Goal: Task Accomplishment & Management: Complete application form

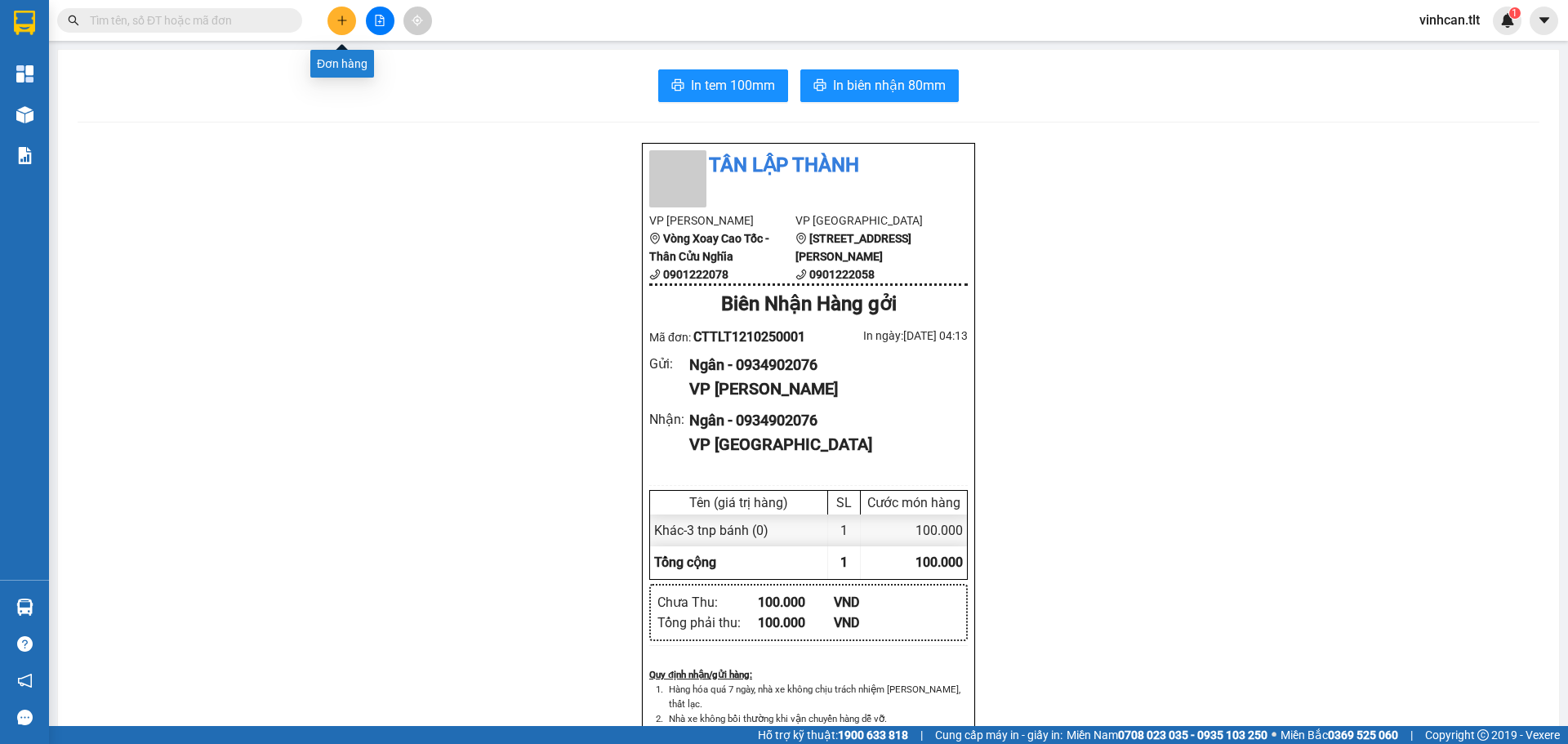
click at [341, 21] on icon "plus" at bounding box center [343, 21] width 11 height 11
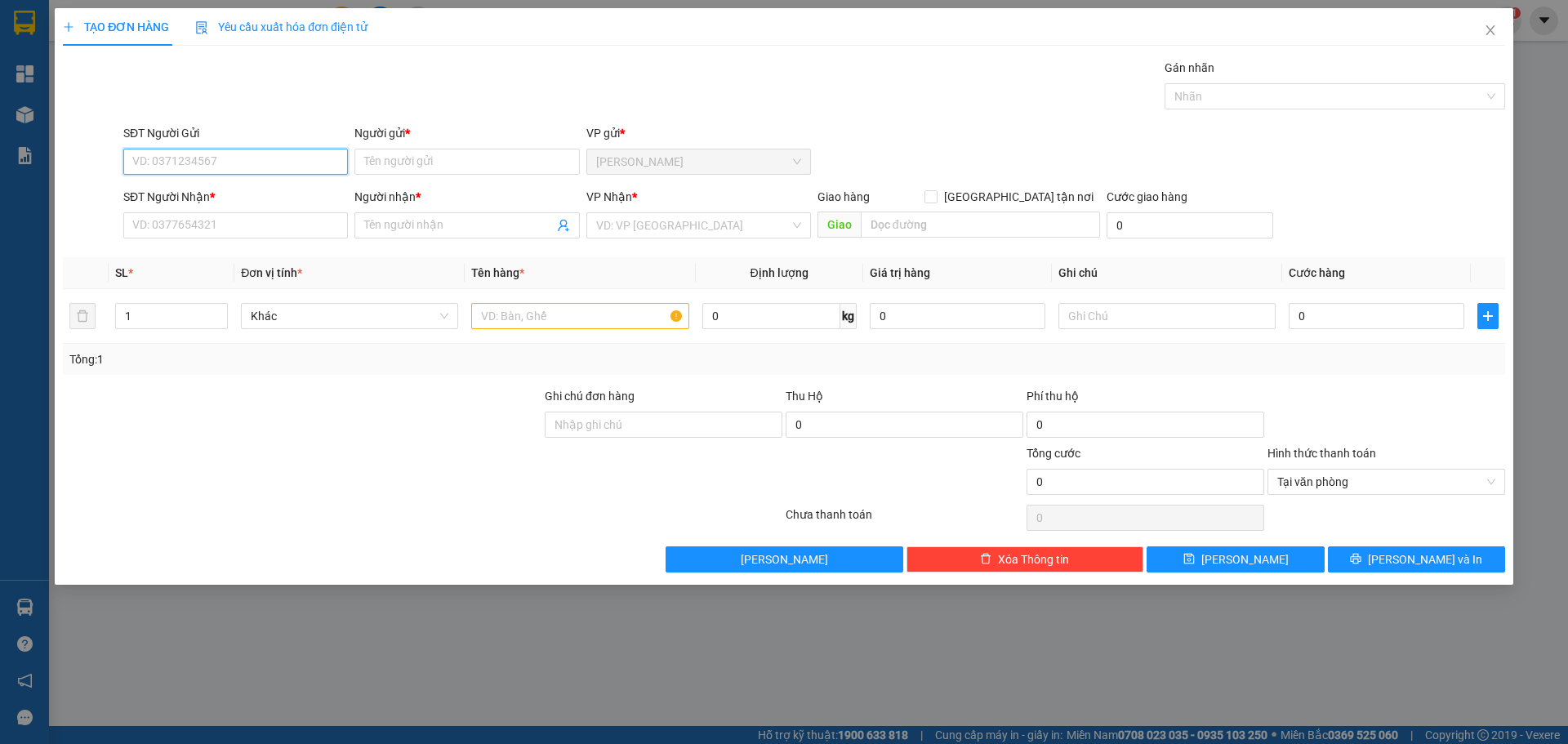
click at [220, 161] on input "SĐT Người Gửi" at bounding box center [235, 162] width 224 height 27
click at [206, 194] on div "0939792029 - NGUYÊN" at bounding box center [236, 194] width 205 height 18
type input "0939792029"
type input "NGUYÊN"
type input "0939792029"
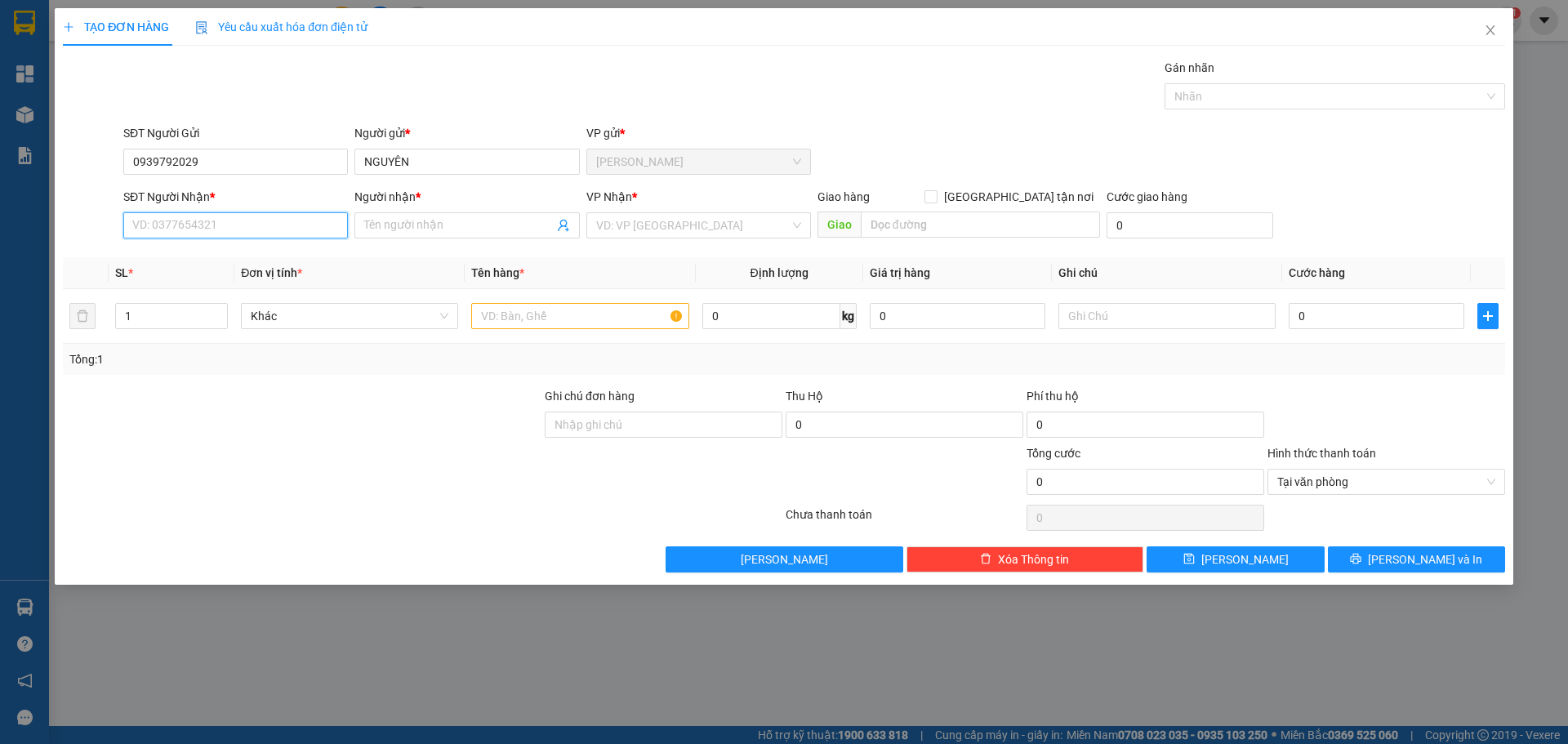
click at [207, 237] on input "SĐT Người Nhận *" at bounding box center [235, 225] width 224 height 27
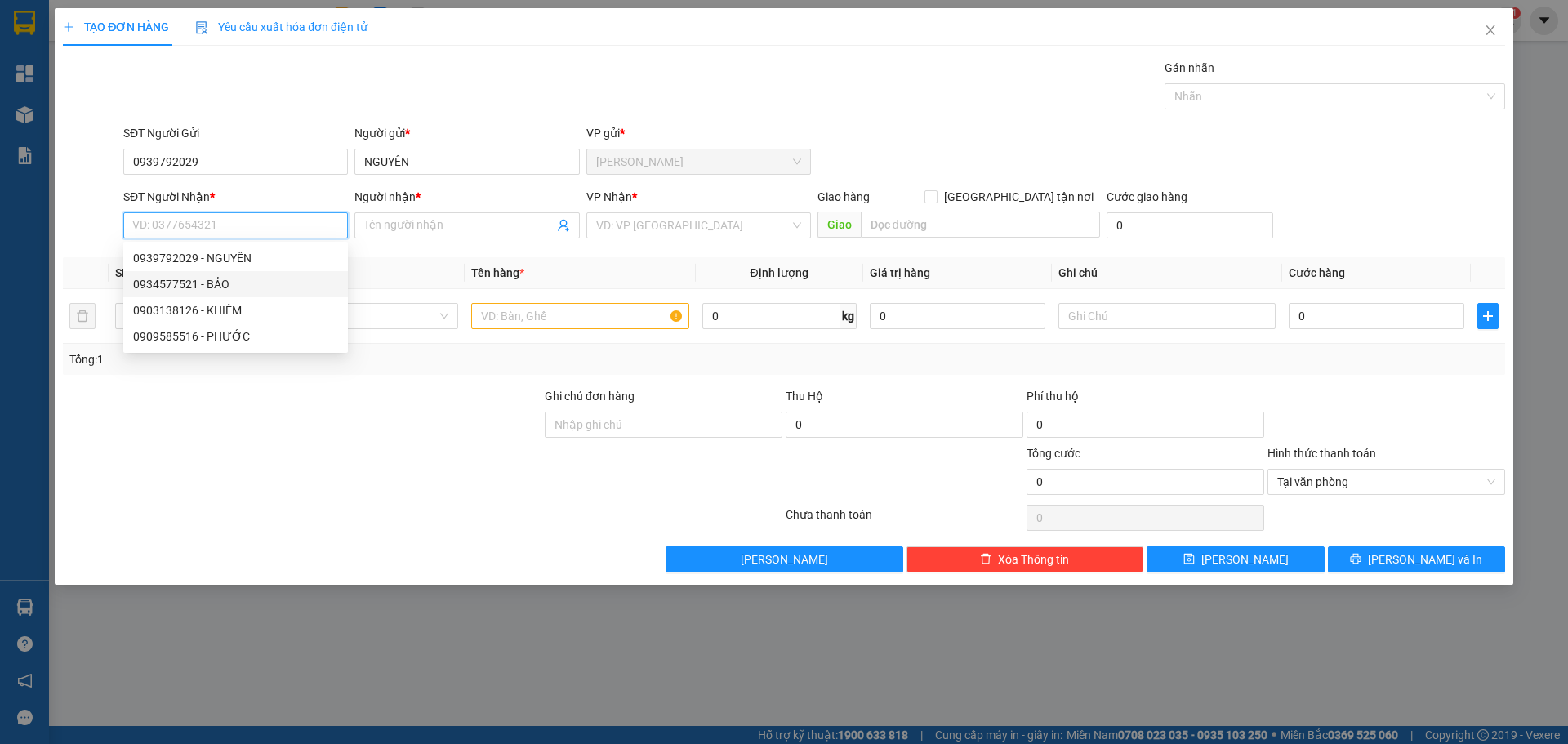
click at [215, 276] on div "0934577521 - BẢO" at bounding box center [236, 284] width 205 height 18
type input "0934577521"
type input "BẢO"
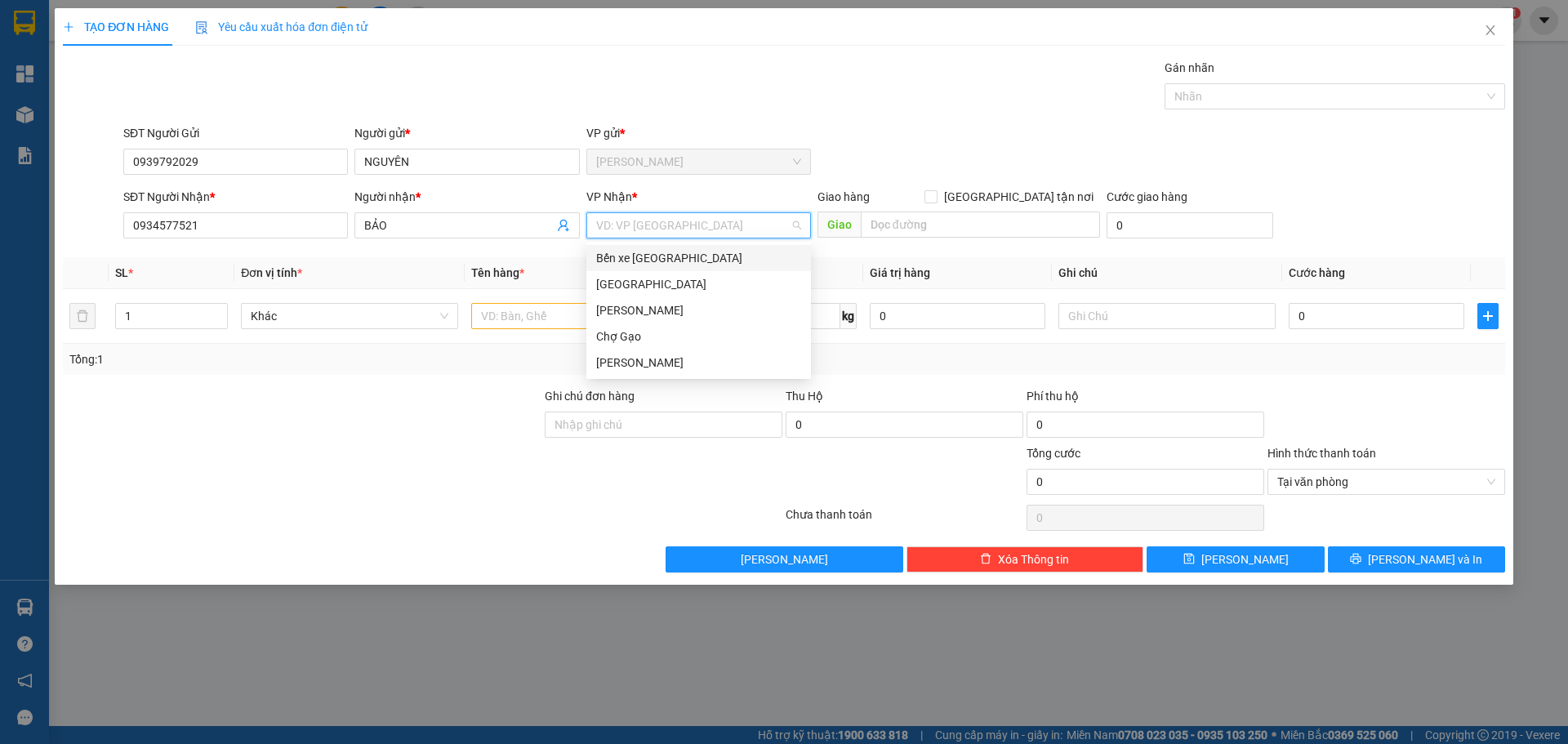
click at [628, 213] on input "search" at bounding box center [693, 225] width 194 height 25
click at [609, 292] on div "[GEOGRAPHIC_DATA]" at bounding box center [698, 284] width 205 height 18
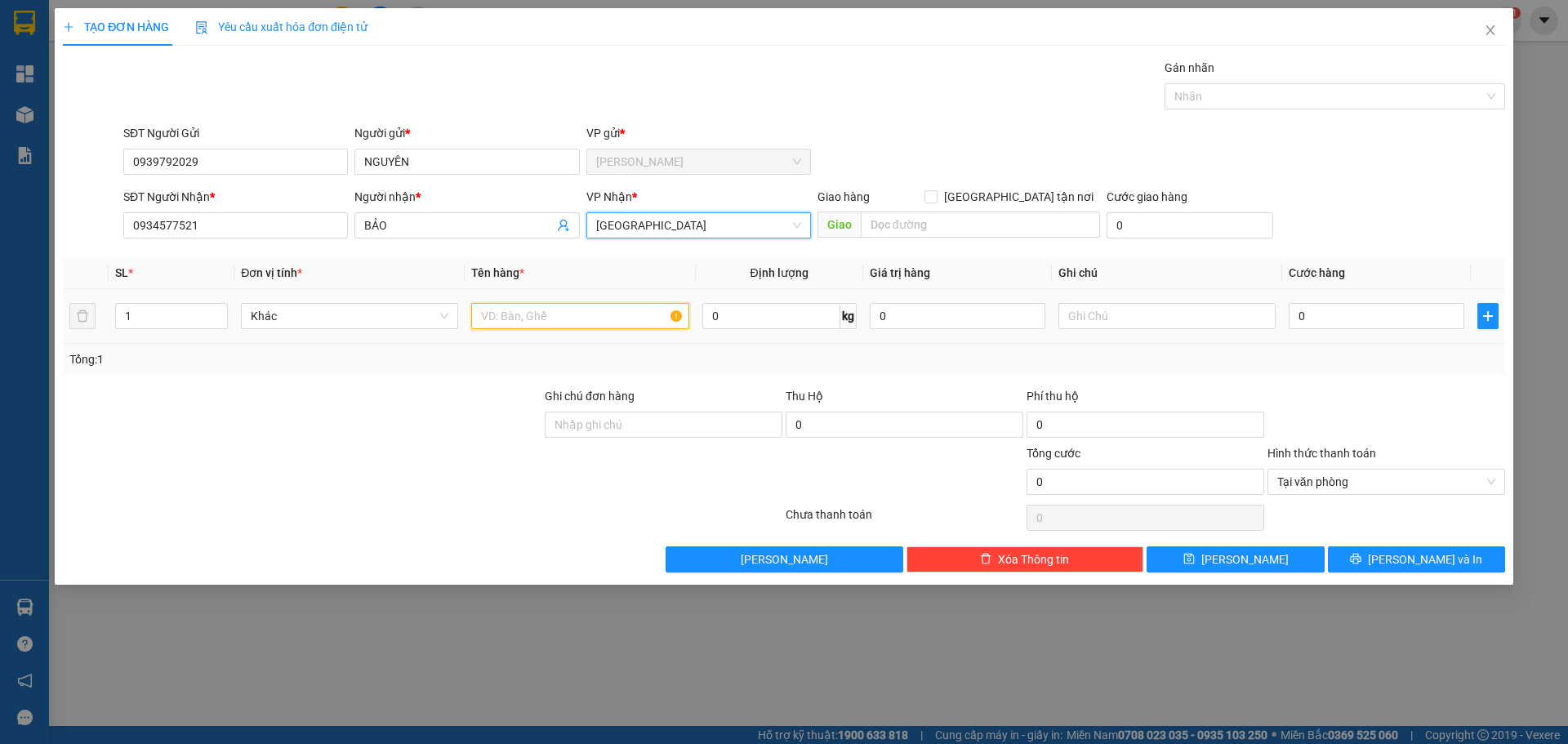
click at [550, 314] on input "text" at bounding box center [580, 316] width 218 height 27
paste input "Ó"
paste input "OS"
paste input "Á"
type input "2 MOST CÁ"
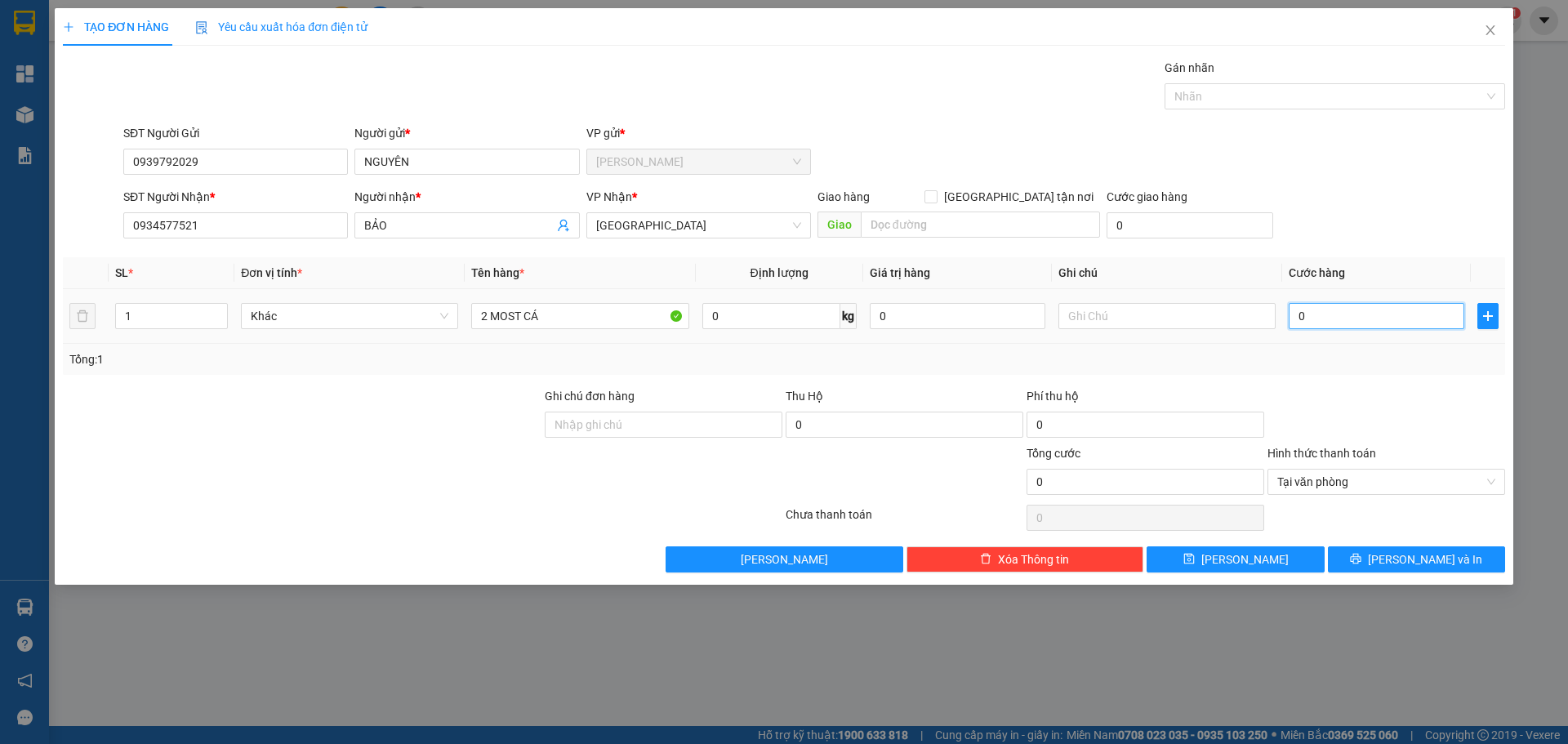
click at [1329, 313] on input "0" at bounding box center [1377, 316] width 176 height 27
type input "5"
type input "50"
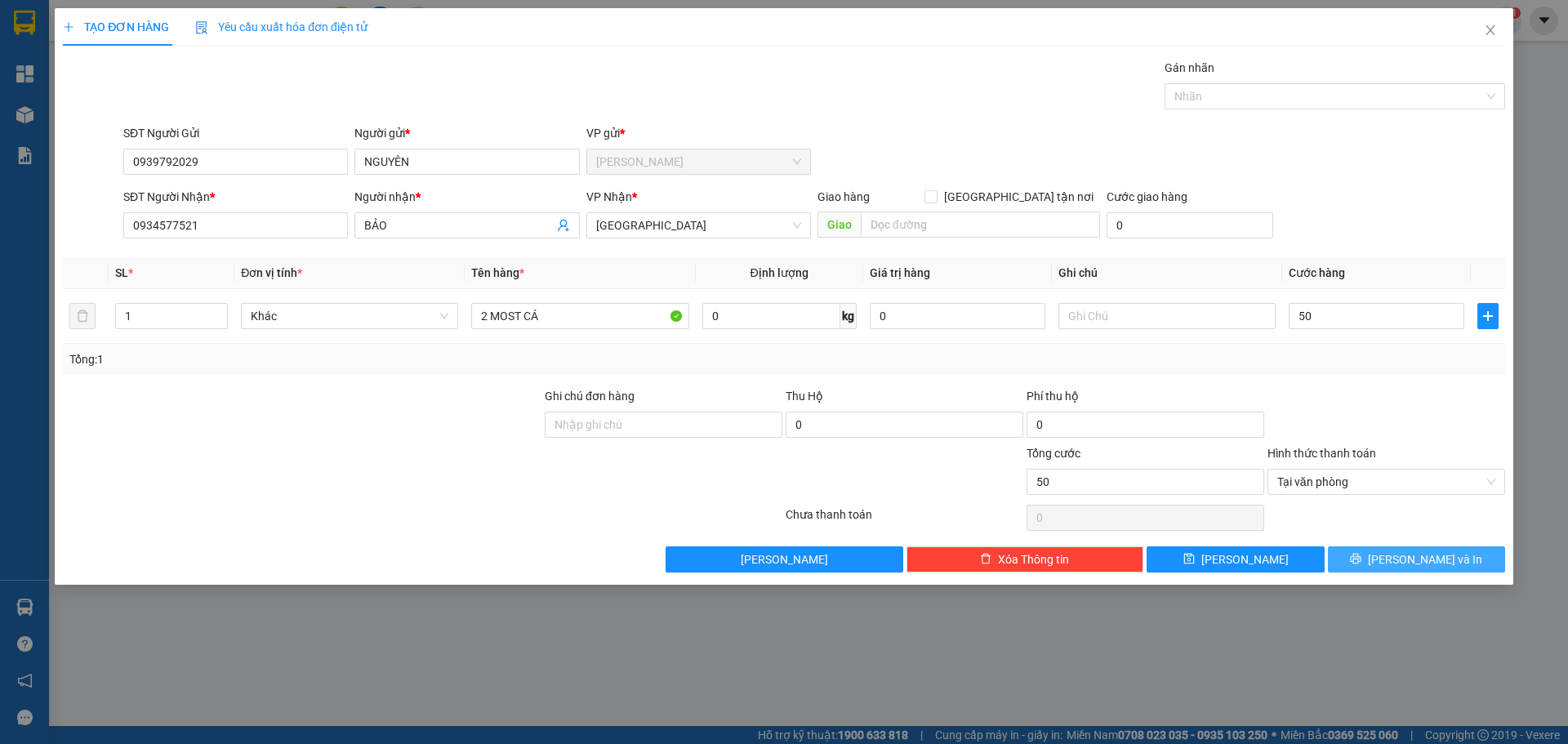
type input "50.000"
drag, startPoint x: 1458, startPoint y: 560, endPoint x: 1448, endPoint y: 564, distance: 10.8
click at [1453, 561] on button "[PERSON_NAME] và In" at bounding box center [1417, 559] width 177 height 27
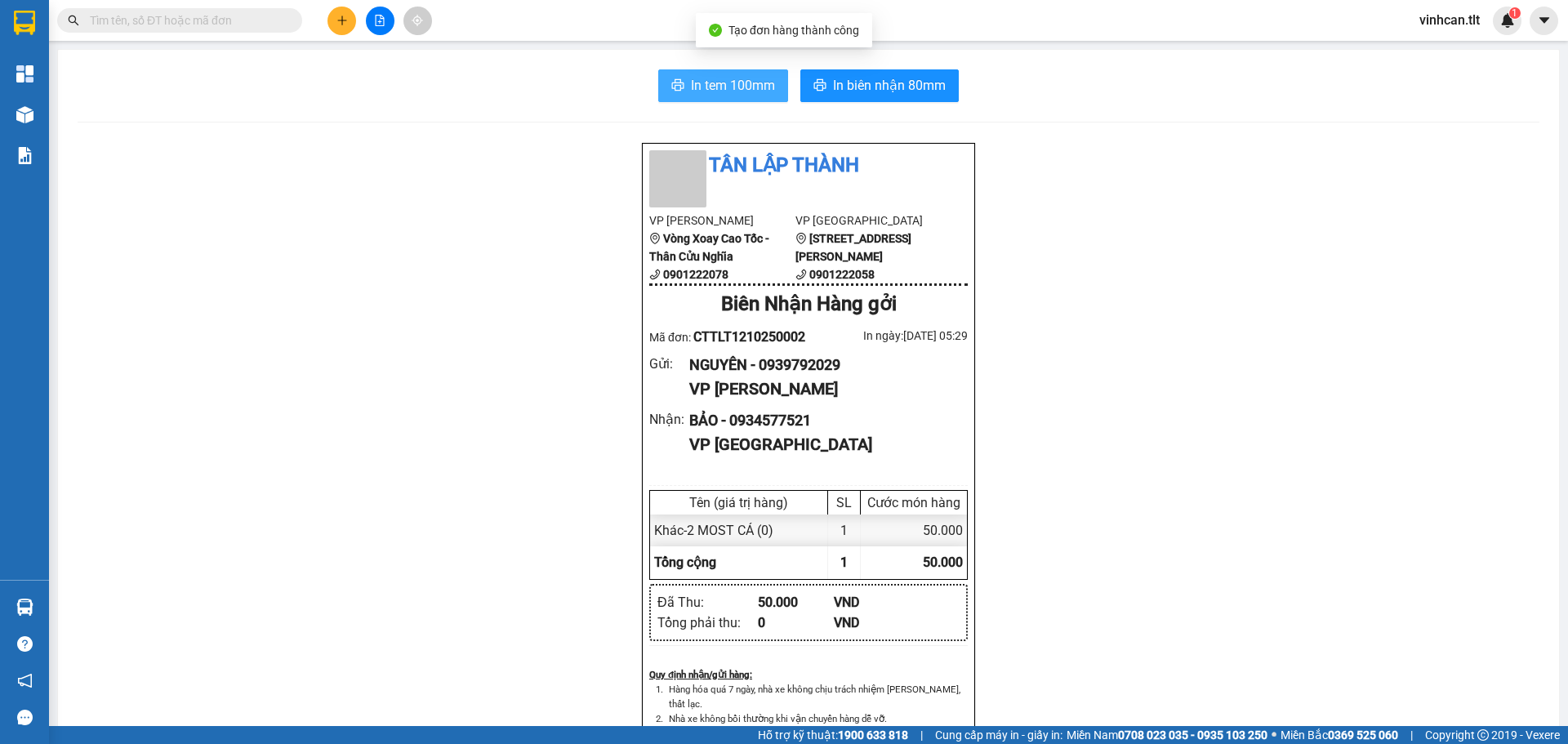
click at [757, 97] on button "In tem 100mm" at bounding box center [723, 85] width 130 height 33
